Goal: Information Seeking & Learning: Check status

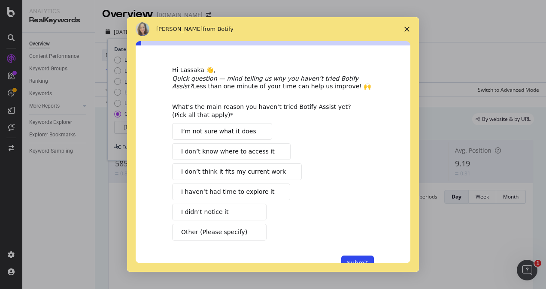
click at [405, 27] on polygon "Close survey" at bounding box center [407, 29] width 5 height 5
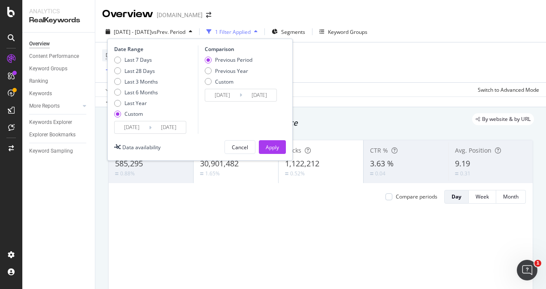
click at [145, 128] on input "[DATE]" at bounding box center [132, 128] width 34 height 12
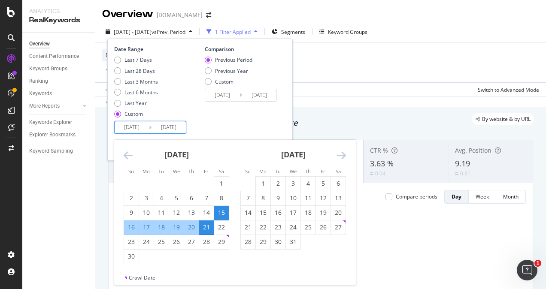
click at [344, 157] on icon "Move forward to switch to the next month." at bounding box center [341, 155] width 9 height 10
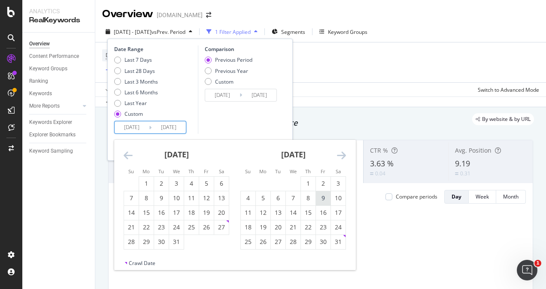
click at [324, 201] on div "9" at bounding box center [323, 198] width 15 height 9
type input "[DATE]"
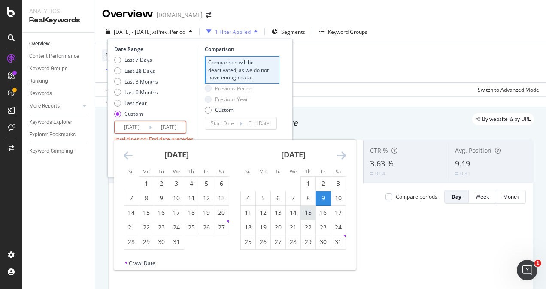
click at [310, 212] on div "15" at bounding box center [308, 213] width 15 height 9
type input "[DATE]"
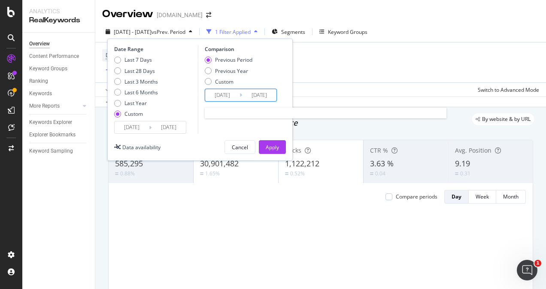
click at [234, 96] on input "[DATE]" at bounding box center [222, 95] width 34 height 12
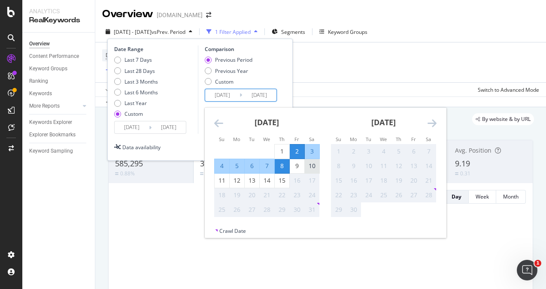
click at [313, 167] on div "10" at bounding box center [312, 166] width 15 height 9
type input "[DATE]"
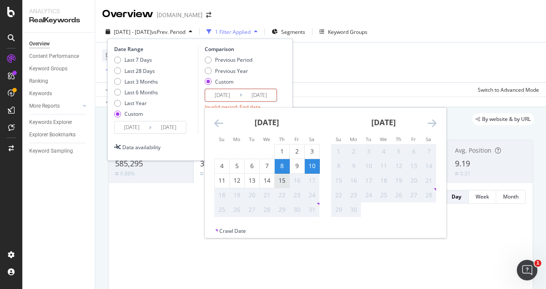
click at [282, 184] on div "15" at bounding box center [282, 181] width 15 height 9
type input "[DATE]"
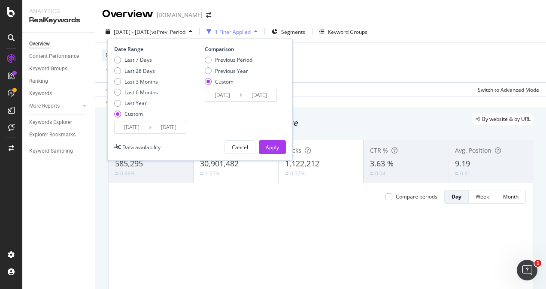
click at [242, 93] on input "[DATE]" at bounding box center [259, 95] width 34 height 12
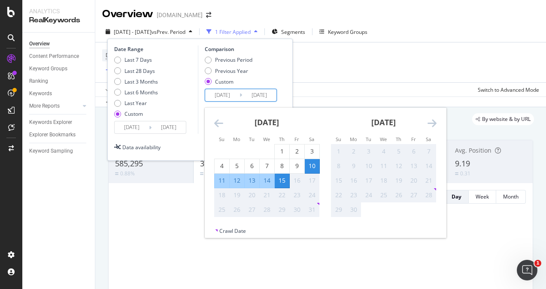
click at [192, 134] on div "Date Range Last 7 Days Last 28 Days Last 3 Months Last 6 Months Last Year Custo…" at bounding box center [200, 100] width 186 height 122
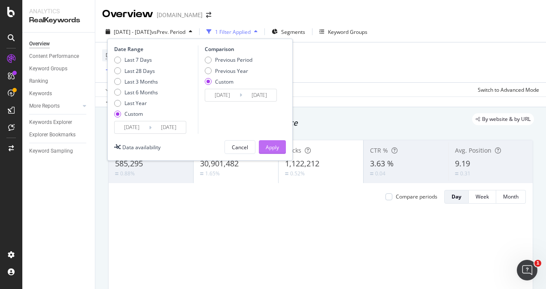
click at [278, 149] on div "Apply" at bounding box center [272, 147] width 13 height 7
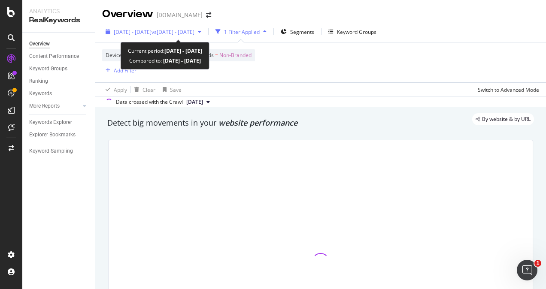
click at [194, 33] on span "vs [DATE] - [DATE]" at bounding box center [173, 31] width 43 height 7
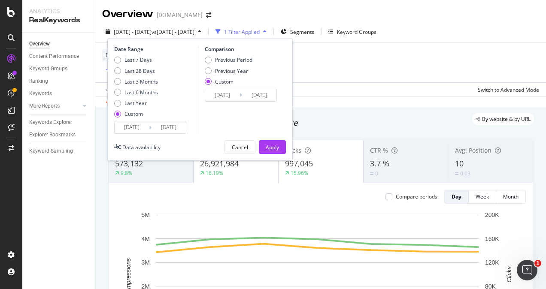
click at [149, 126] on icon at bounding box center [150, 128] width 3 height 8
click at [141, 130] on input "[DATE]" at bounding box center [132, 128] width 34 height 12
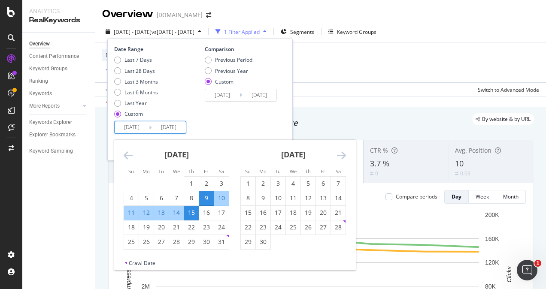
click at [340, 155] on icon "Move forward to switch to the next month." at bounding box center [341, 155] width 9 height 10
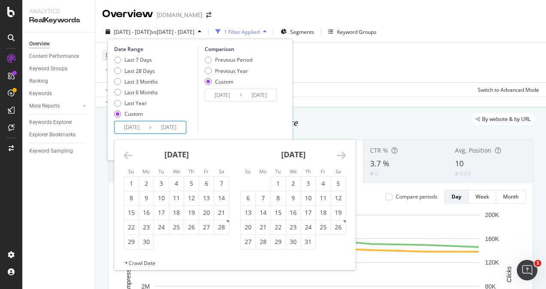
click at [340, 155] on icon "Move forward to switch to the next month." at bounding box center [341, 155] width 9 height 10
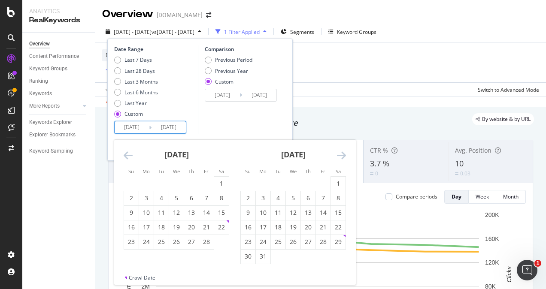
click at [340, 155] on icon "Move forward to switch to the next month." at bounding box center [341, 155] width 9 height 10
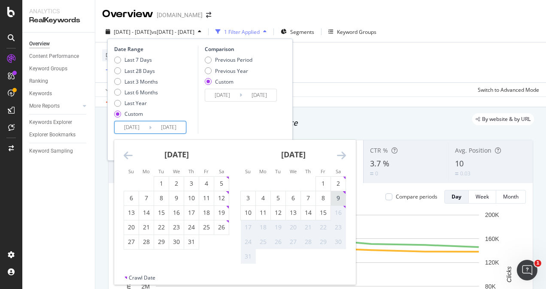
click at [338, 202] on div "9" at bounding box center [338, 198] width 15 height 9
type input "[DATE]"
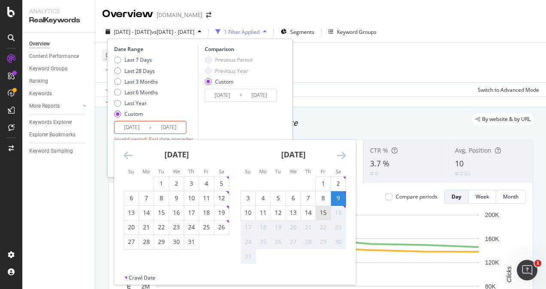
click at [323, 215] on div "15" at bounding box center [323, 213] width 15 height 9
type input "[DATE]"
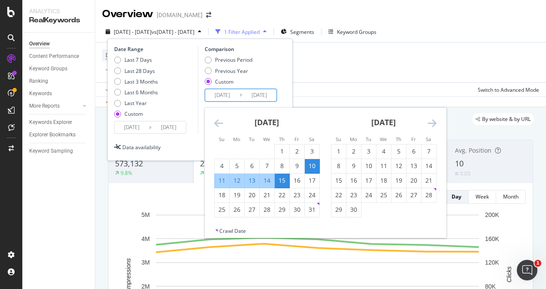
click at [238, 94] on input "[DATE]" at bounding box center [222, 95] width 34 height 12
click at [307, 166] on div "10" at bounding box center [312, 166] width 15 height 9
click at [295, 179] on div "16" at bounding box center [297, 181] width 15 height 9
type input "[DATE]"
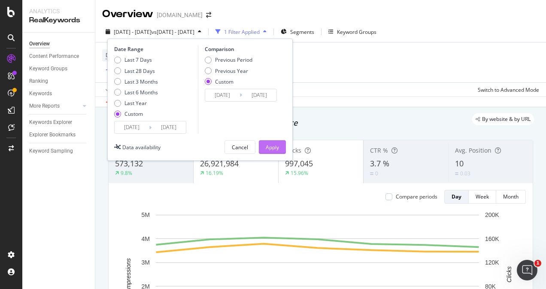
click at [278, 149] on div "Apply" at bounding box center [272, 147] width 13 height 7
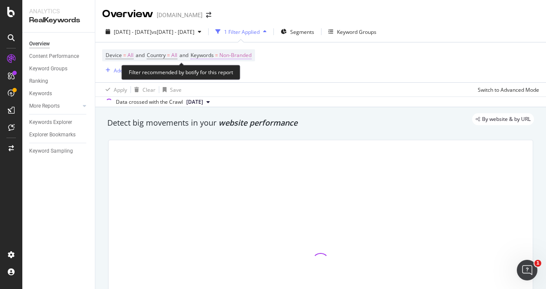
click at [234, 55] on span "Non-Branded" at bounding box center [235, 55] width 32 height 12
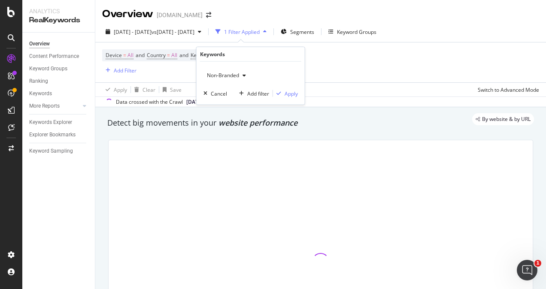
click at [239, 75] on div "button" at bounding box center [244, 75] width 10 height 5
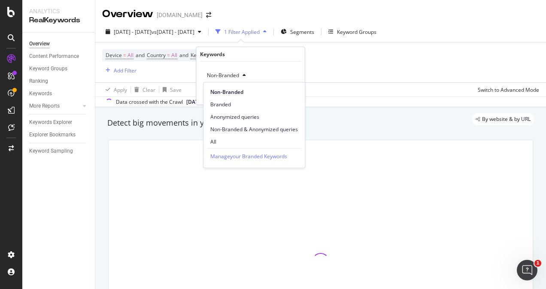
click at [220, 140] on span "All" at bounding box center [254, 142] width 88 height 8
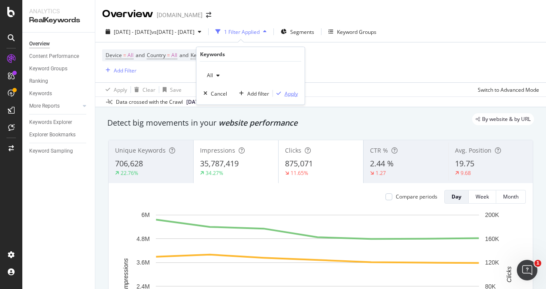
click at [283, 95] on div "button" at bounding box center [279, 93] width 12 height 5
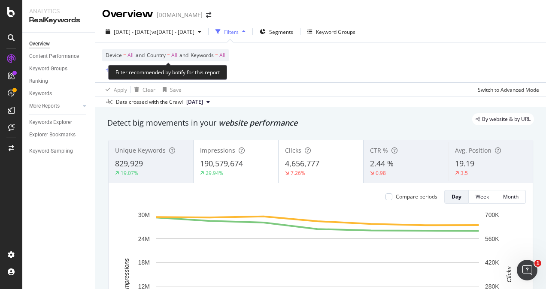
click at [214, 53] on span "Keywords" at bounding box center [202, 55] width 23 height 7
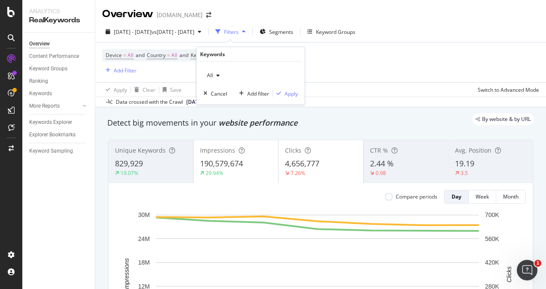
click at [209, 78] on span "All" at bounding box center [208, 75] width 9 height 7
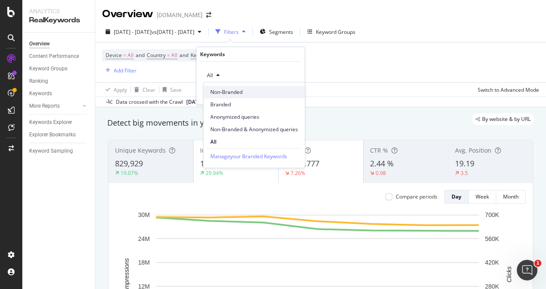
click at [218, 93] on span "Non-Branded" at bounding box center [254, 92] width 88 height 8
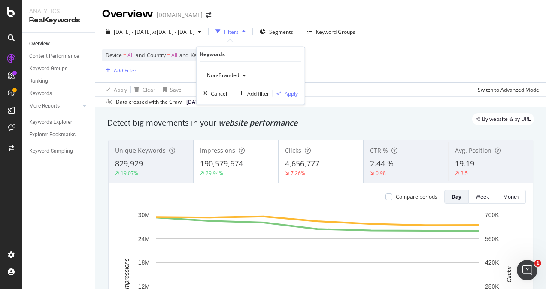
click at [286, 95] on div "Apply" at bounding box center [291, 93] width 13 height 7
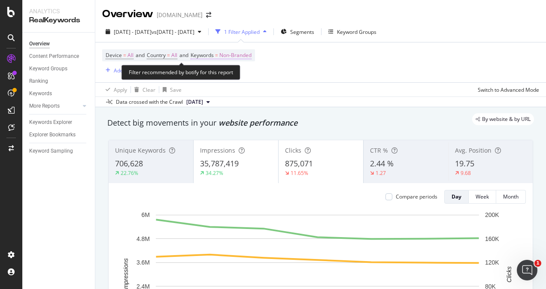
click at [251, 55] on span "Non-Branded" at bounding box center [235, 55] width 32 height 12
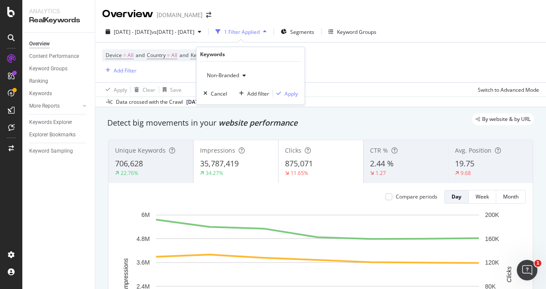
click at [222, 73] on span "Non-Branded" at bounding box center [222, 75] width 36 height 7
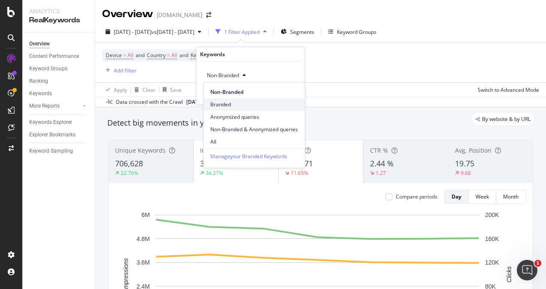
click at [223, 102] on span "Branded" at bounding box center [254, 105] width 88 height 8
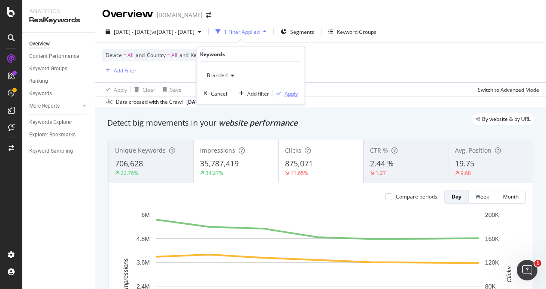
click at [282, 92] on div "button" at bounding box center [279, 93] width 12 height 5
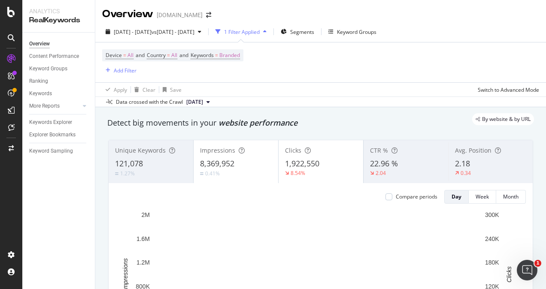
scroll to position [43, 0]
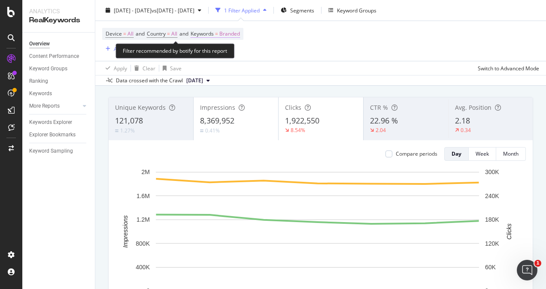
click at [229, 34] on span "Branded" at bounding box center [229, 34] width 21 height 12
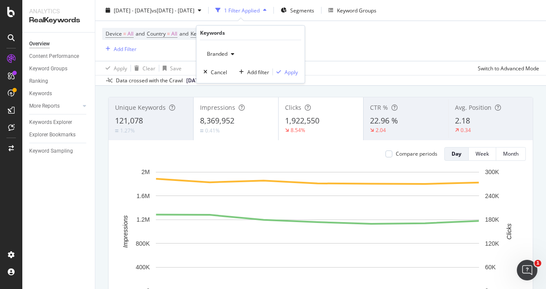
click at [226, 54] on span "Branded" at bounding box center [216, 53] width 24 height 7
click at [163, 41] on div "Device = All and Country = All and Keywords = Branded Add Filter" at bounding box center [172, 41] width 141 height 26
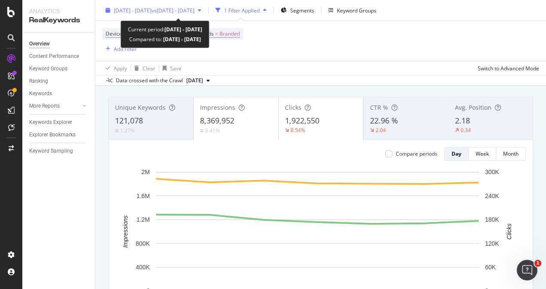
click at [146, 6] on span "[DATE] - [DATE]" at bounding box center [133, 9] width 38 height 7
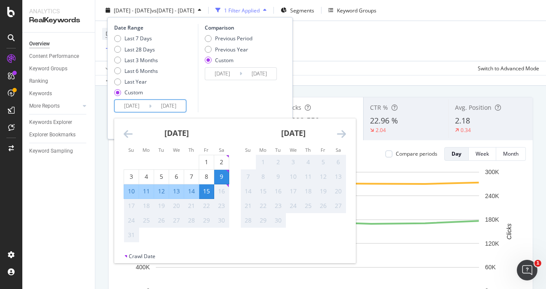
click at [131, 104] on input "[DATE]" at bounding box center [132, 106] width 34 height 12
click at [127, 135] on icon "Move backward to switch to the previous month." at bounding box center [128, 134] width 9 height 10
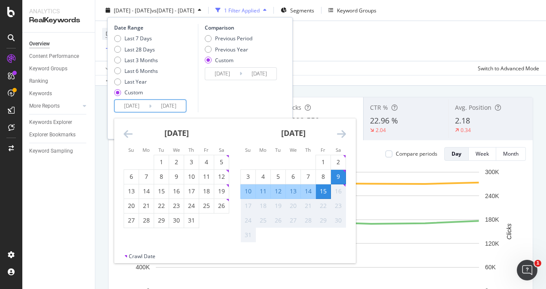
click at [127, 135] on icon "Move backward to switch to the previous month." at bounding box center [128, 134] width 9 height 10
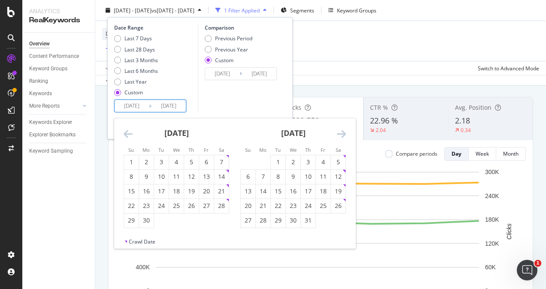
click at [127, 135] on icon "Move backward to switch to the previous month." at bounding box center [128, 134] width 9 height 10
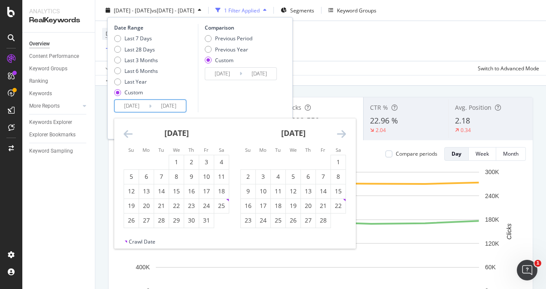
click at [127, 135] on icon "Move backward to switch to the previous month." at bounding box center [128, 134] width 9 height 10
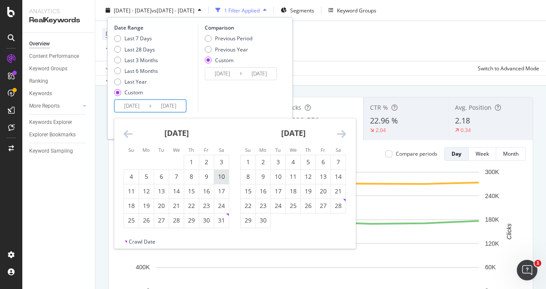
click at [219, 181] on div "10" at bounding box center [221, 177] width 15 height 9
type input "[DATE]"
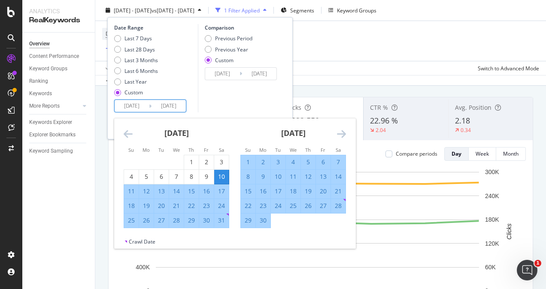
click at [207, 191] on div "16" at bounding box center [206, 191] width 15 height 9
type input "[DATE]"
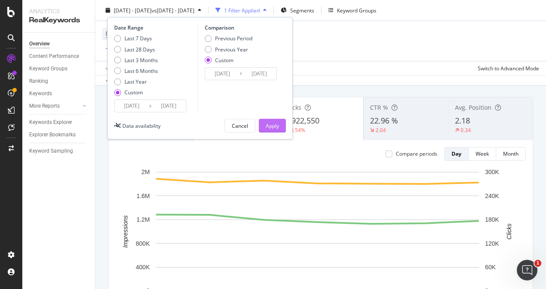
click at [278, 122] on div "Apply" at bounding box center [272, 125] width 13 height 7
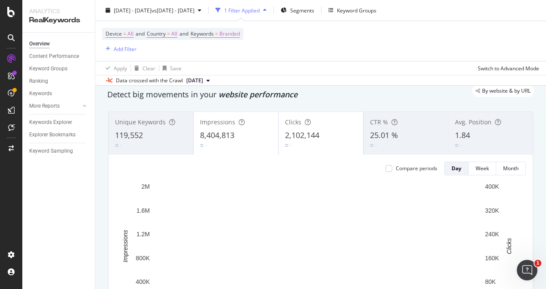
scroll to position [11, 0]
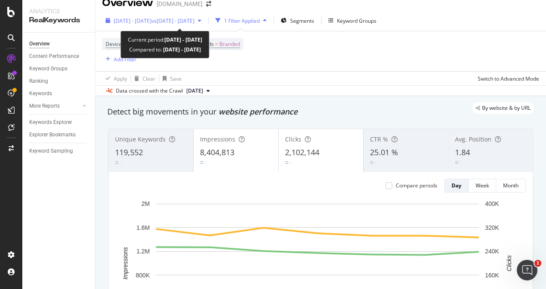
click at [141, 21] on span "[DATE] - [DATE]" at bounding box center [133, 20] width 38 height 7
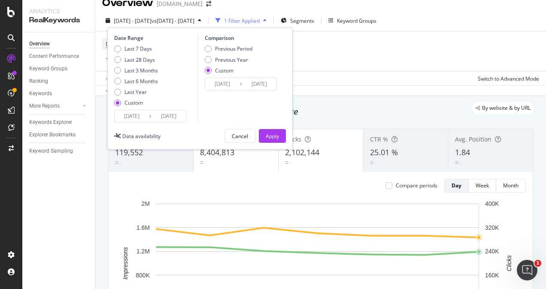
click at [338, 55] on div "Device = All and Country = All and Keywords = Branded Add Filter" at bounding box center [320, 51] width 437 height 40
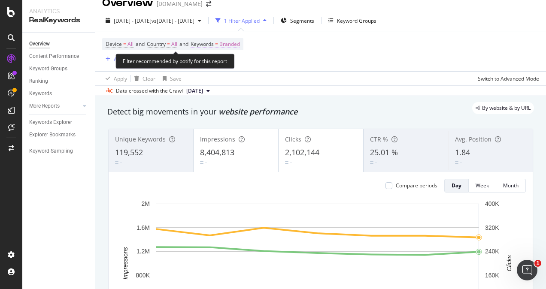
click at [228, 42] on span "Branded" at bounding box center [229, 44] width 21 height 12
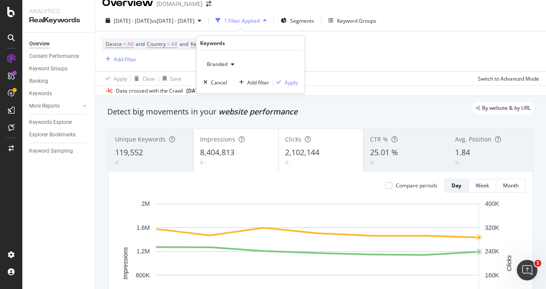
click at [224, 66] on span "Branded" at bounding box center [216, 64] width 24 height 7
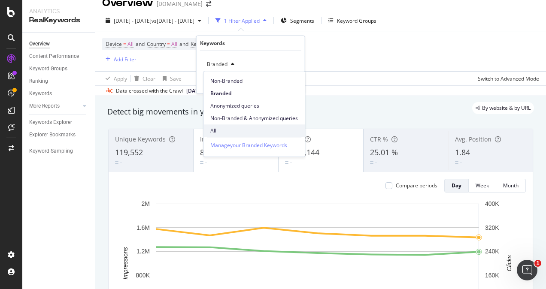
click at [213, 129] on span "All" at bounding box center [254, 131] width 88 height 8
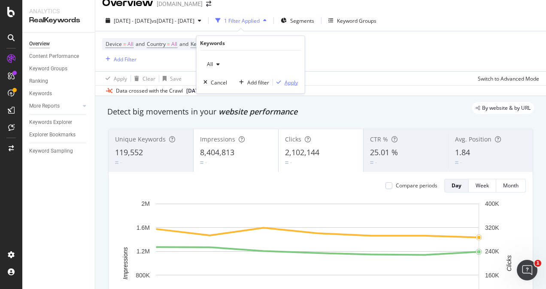
click at [285, 81] on div "Apply" at bounding box center [291, 82] width 13 height 7
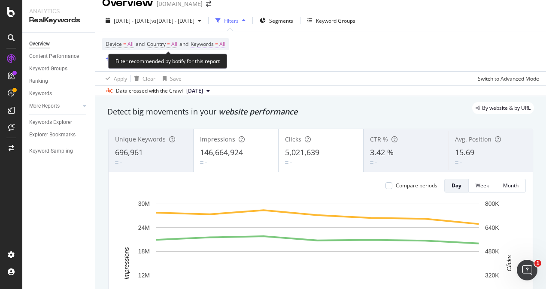
click at [214, 43] on span "Keywords" at bounding box center [202, 43] width 23 height 7
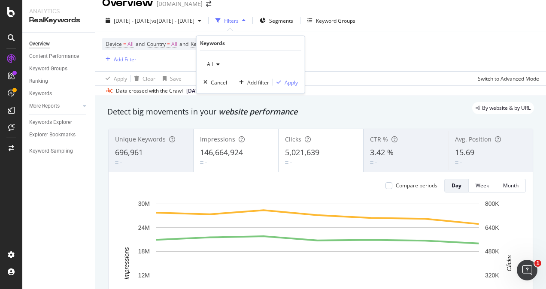
click at [213, 60] on div "All" at bounding box center [214, 64] width 20 height 13
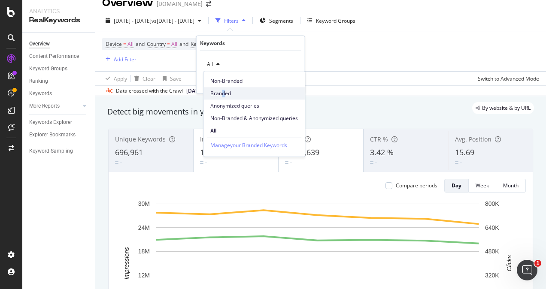
click at [223, 93] on span "Branded" at bounding box center [254, 94] width 88 height 8
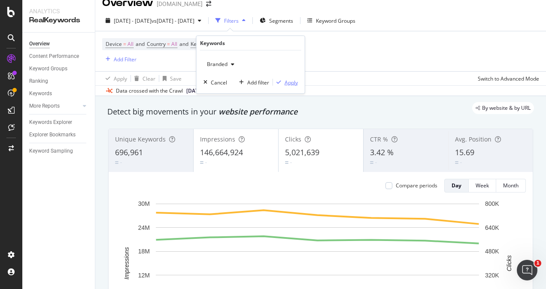
click at [283, 80] on div "button" at bounding box center [279, 82] width 12 height 5
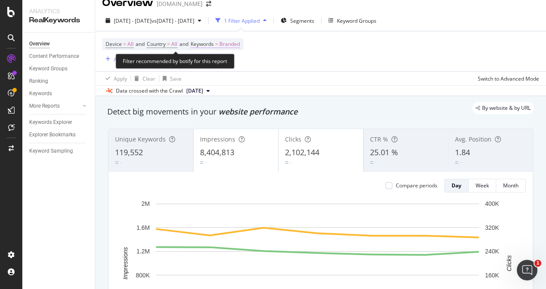
click at [231, 42] on span "Branded" at bounding box center [229, 44] width 21 height 12
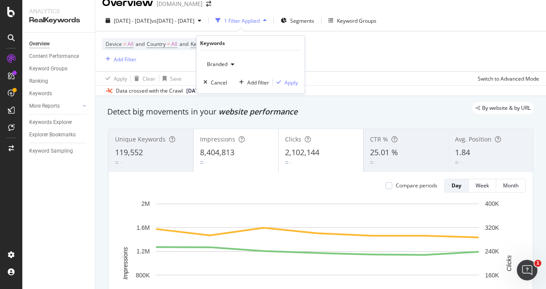
click at [224, 64] on span "Branded" at bounding box center [216, 64] width 24 height 7
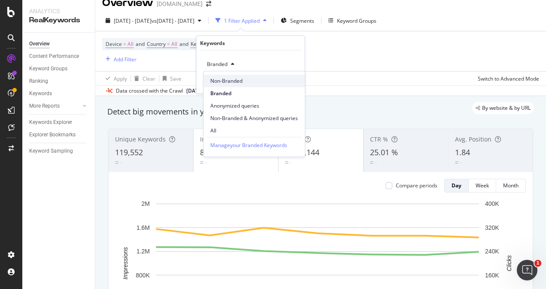
click at [220, 82] on span "Non-Branded" at bounding box center [254, 81] width 88 height 8
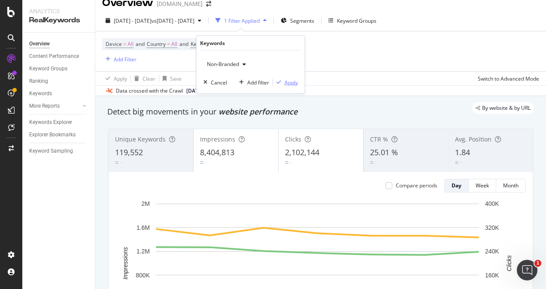
click at [283, 80] on div "button" at bounding box center [279, 82] width 12 height 5
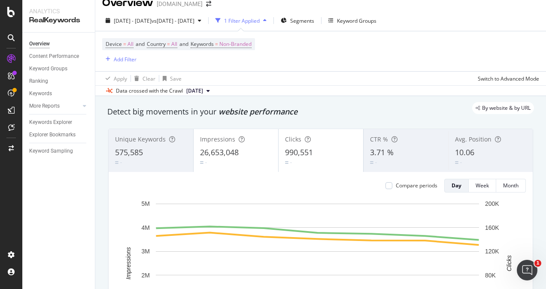
click at [260, 18] on div "1 Filter Applied" at bounding box center [242, 20] width 36 height 7
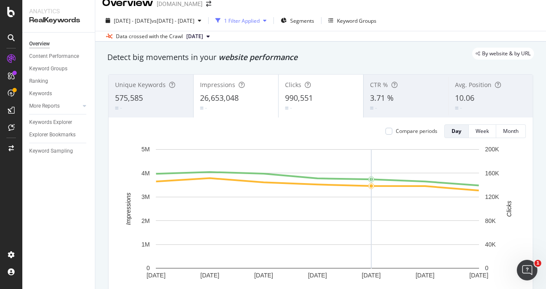
click at [260, 19] on div "1 Filter Applied" at bounding box center [242, 20] width 36 height 7
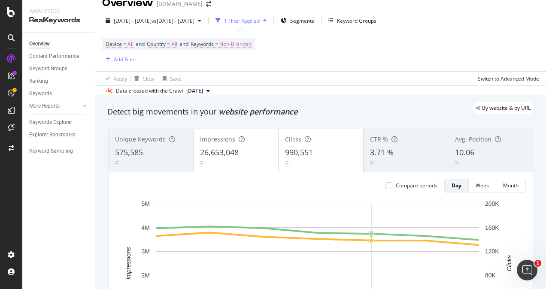
click at [110, 60] on icon "button" at bounding box center [108, 59] width 5 height 5
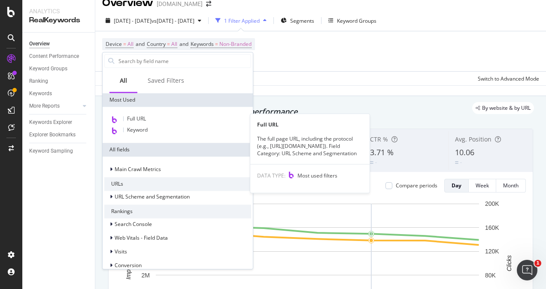
click at [135, 113] on div "Full URL Full URL The full page URL, including the protocol (e.g., [URL][DOMAIN…" at bounding box center [178, 125] width 150 height 36
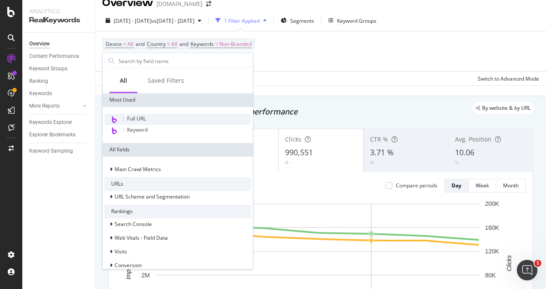
click at [140, 121] on span "Full URL" at bounding box center [136, 118] width 19 height 7
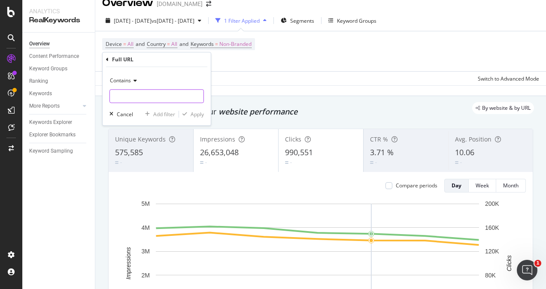
click at [153, 100] on input "text" at bounding box center [157, 96] width 94 height 14
click at [143, 97] on input "text" at bounding box center [157, 96] width 94 height 14
paste input "/store/"
click at [113, 94] on input "/store/" at bounding box center [150, 96] width 81 height 14
type input "/store/"
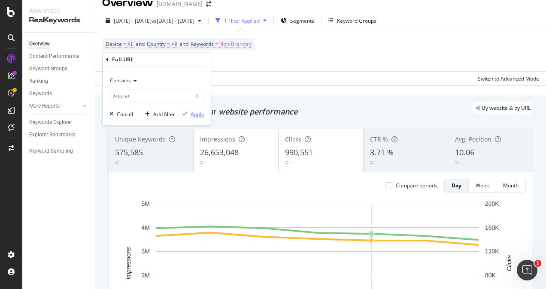
click at [190, 114] on div "button" at bounding box center [185, 114] width 12 height 5
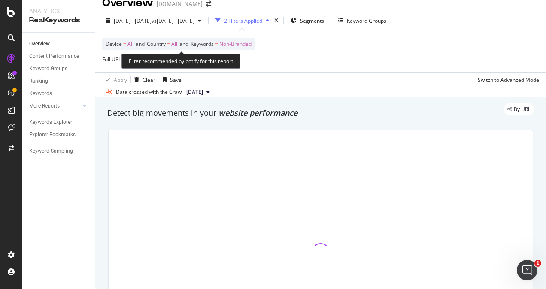
click at [247, 42] on span "Non-Branded" at bounding box center [235, 44] width 32 height 12
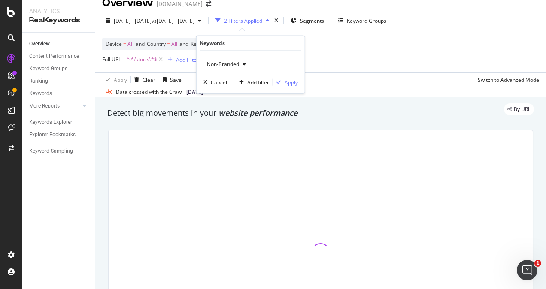
drag, startPoint x: 238, startPoint y: 74, endPoint x: 231, endPoint y: 64, distance: 12.4
click at [231, 64] on span "Non-Branded" at bounding box center [222, 64] width 36 height 7
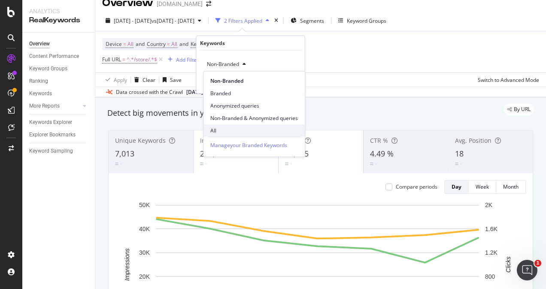
click at [220, 127] on span "All" at bounding box center [254, 131] width 88 height 8
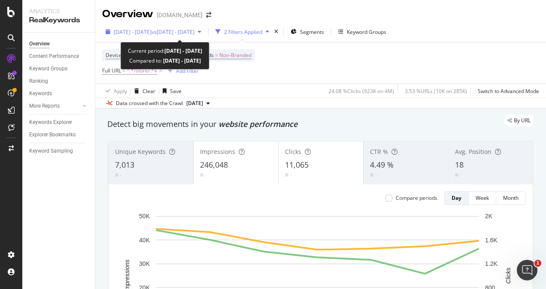
click at [141, 30] on span "[DATE] - [DATE]" at bounding box center [133, 31] width 38 height 7
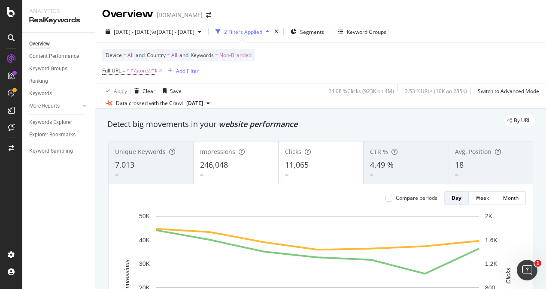
click at [351, 63] on div "Device = All and Country = All and Keywords = Non-Branded Full URL = ^.*/store/…" at bounding box center [320, 63] width 437 height 41
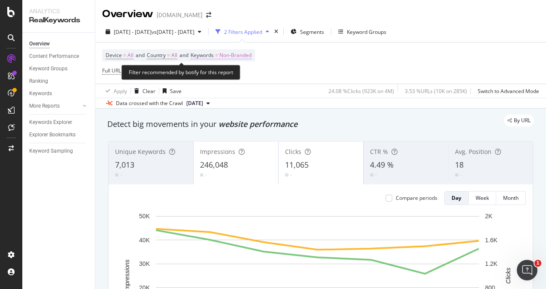
click at [231, 54] on span "Non-Branded" at bounding box center [235, 55] width 32 height 12
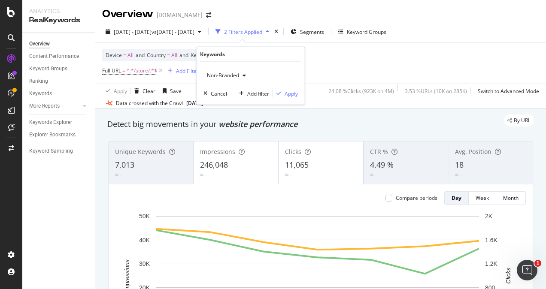
click at [236, 70] on div "Non-Branded" at bounding box center [227, 75] width 46 height 13
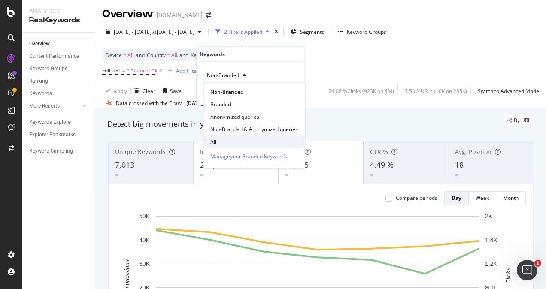
click at [222, 140] on span "All" at bounding box center [254, 142] width 88 height 8
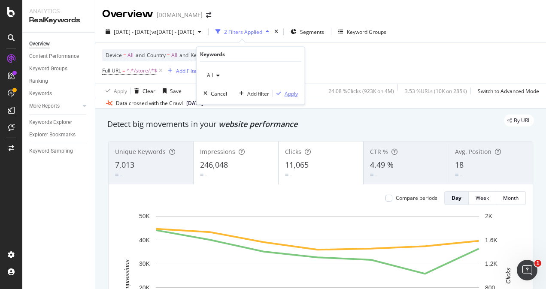
click at [291, 93] on div "Apply" at bounding box center [291, 93] width 13 height 7
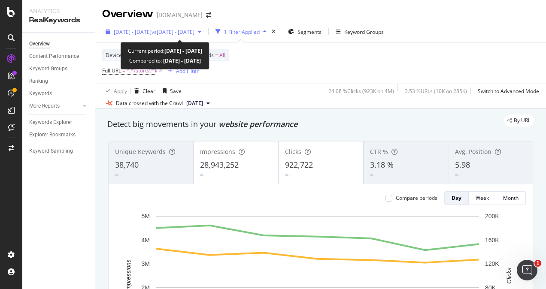
click at [128, 28] on span "[DATE] - [DATE]" at bounding box center [133, 31] width 38 height 7
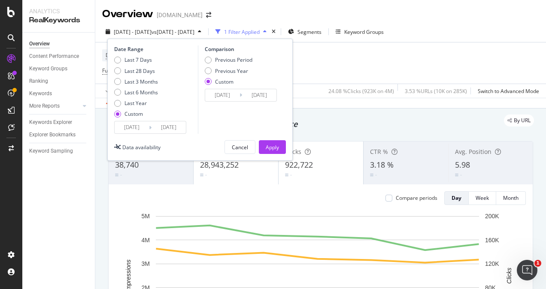
click at [134, 114] on div "Custom" at bounding box center [134, 113] width 18 height 7
type input "[DATE]"
click at [135, 126] on input "[DATE]" at bounding box center [132, 128] width 34 height 12
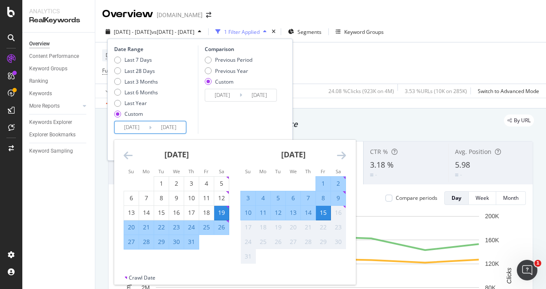
click at [338, 198] on div "9" at bounding box center [338, 198] width 15 height 9
type input "[DATE]"
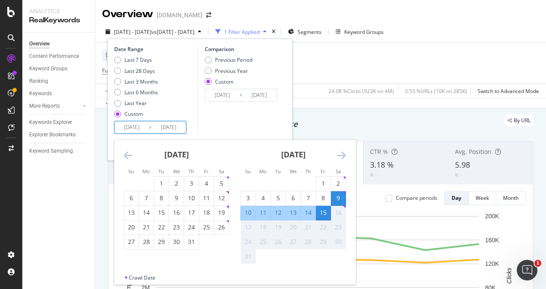
click at [326, 210] on div "15" at bounding box center [323, 213] width 15 height 9
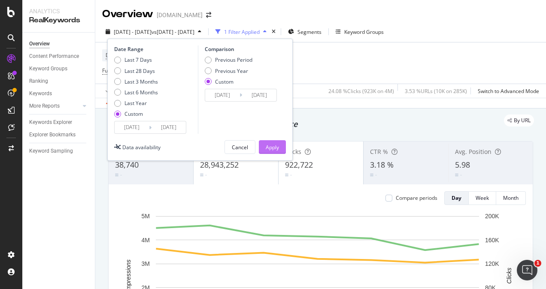
click at [269, 143] on div "Apply" at bounding box center [272, 147] width 13 height 13
